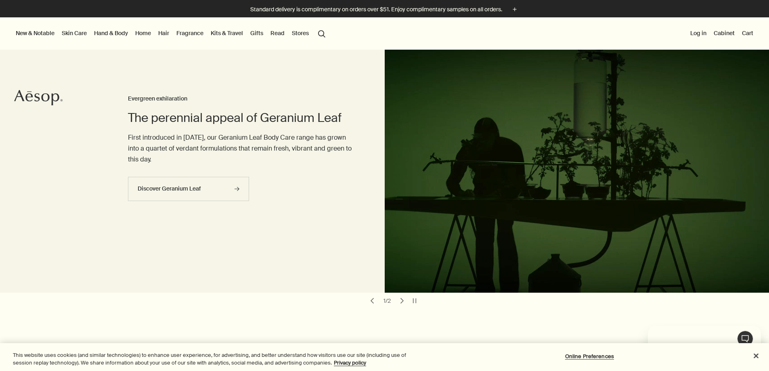
click at [205, 34] on link "Fragrance" at bounding box center [190, 33] width 30 height 10
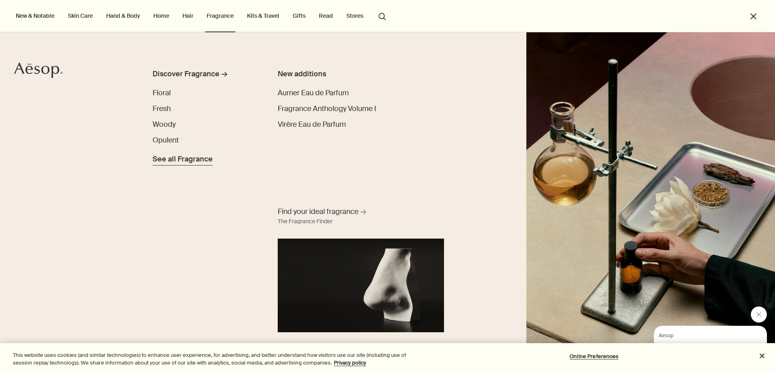
click at [170, 157] on span "See all Fragrance" at bounding box center [183, 159] width 60 height 11
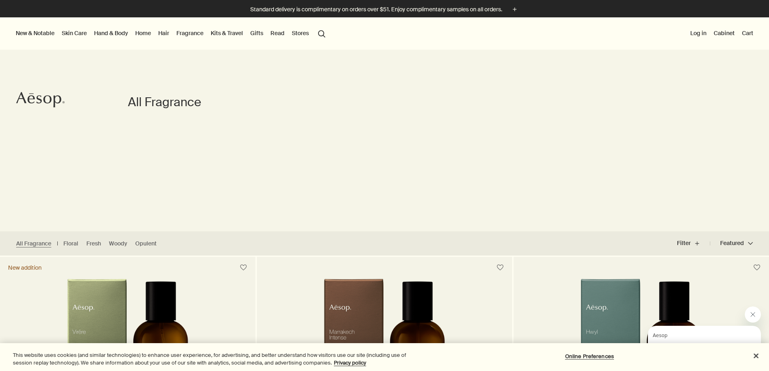
drag, startPoint x: 575, startPoint y: 125, endPoint x: 692, endPoint y: 157, distance: 120.5
click at [682, 157] on div "All Fragrance" at bounding box center [384, 125] width 769 height 212
